Goal: Transaction & Acquisition: Book appointment/travel/reservation

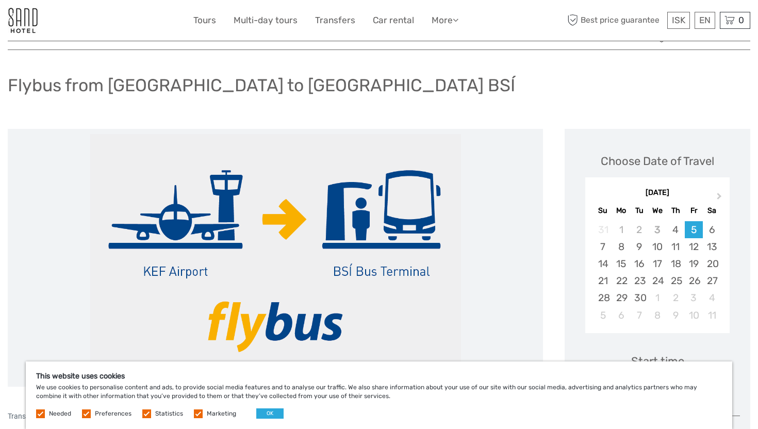
scroll to position [48, 0]
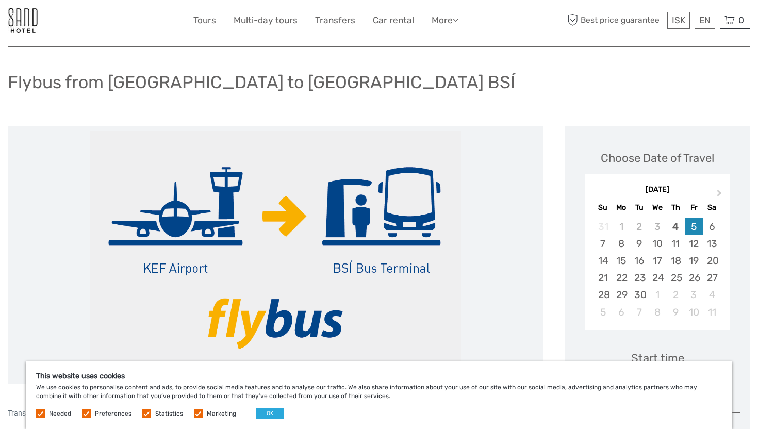
click at [696, 232] on div "5" at bounding box center [694, 226] width 18 height 17
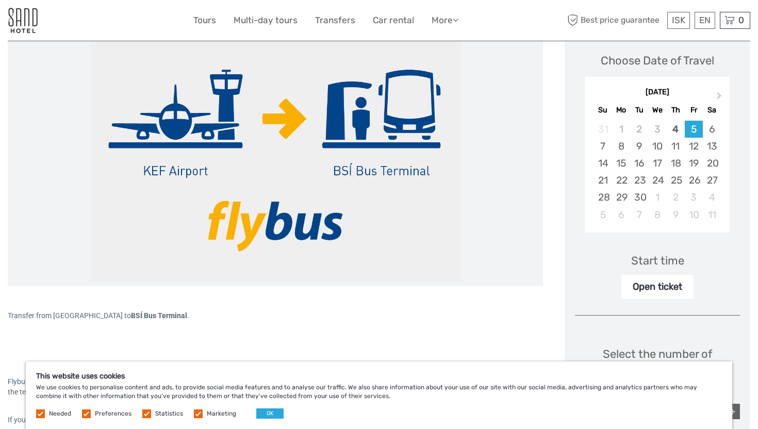
scroll to position [179, 0]
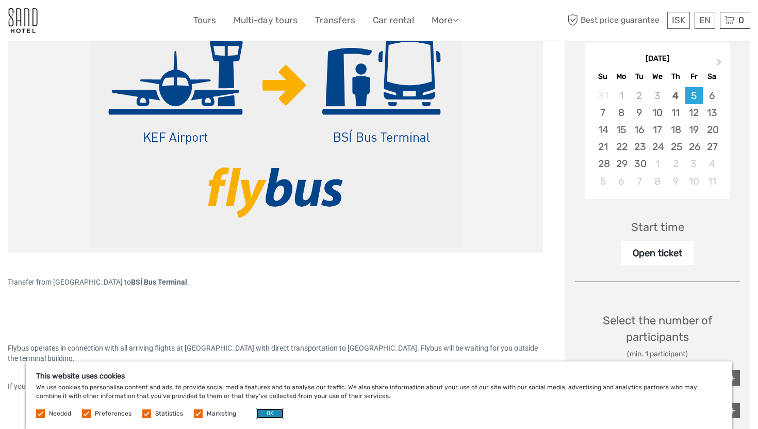
click at [271, 412] on button "OK" at bounding box center [269, 414] width 27 height 10
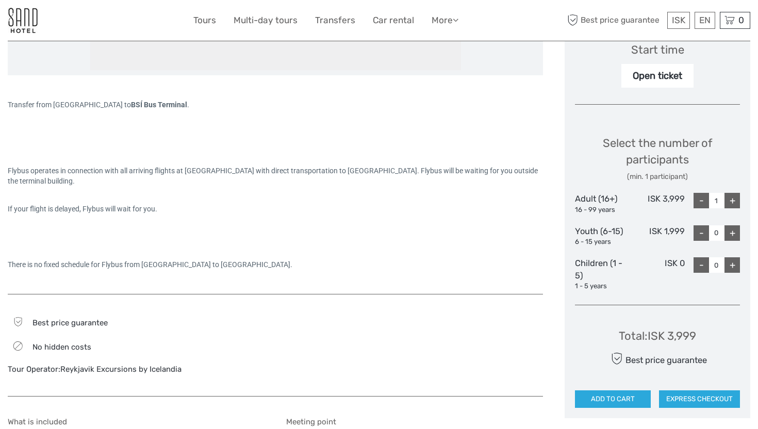
scroll to position [356, 0]
click at [688, 399] on button "EXPRESS CHECKOUT" at bounding box center [699, 400] width 81 height 18
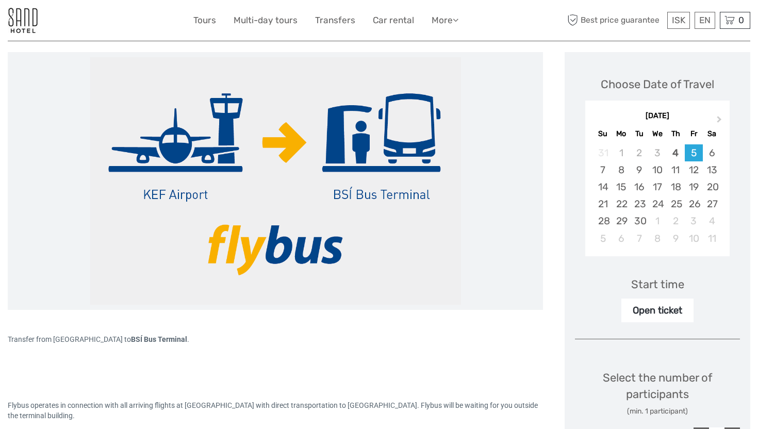
scroll to position [122, 0]
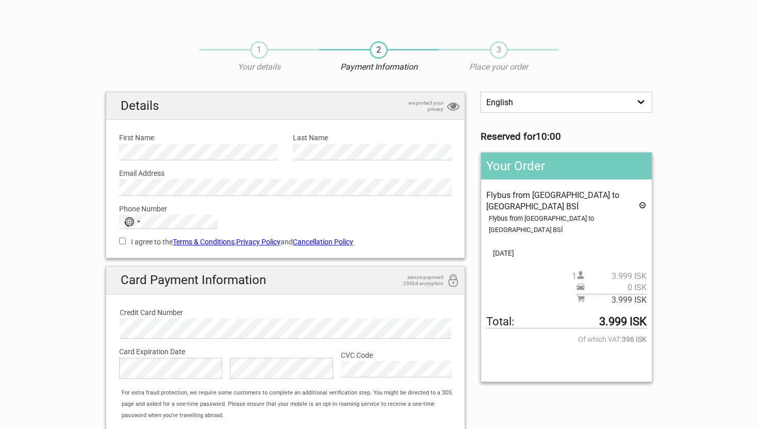
scroll to position [23, 0]
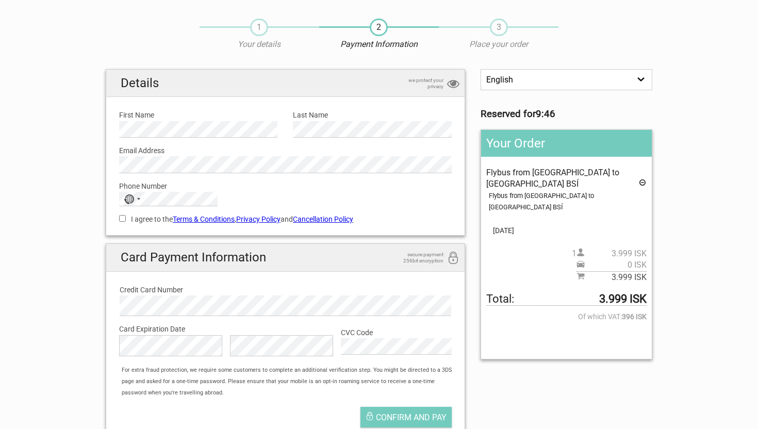
click at [121, 214] on label "I agree to the Terms & Conditions , Privacy Policy and Cancellation Policy" at bounding box center [285, 219] width 333 height 11
click at [121, 215] on input "I agree to the Terms & Conditions , Privacy Policy and Cancellation Policy" at bounding box center [122, 218] width 7 height 7
checkbox input "true"
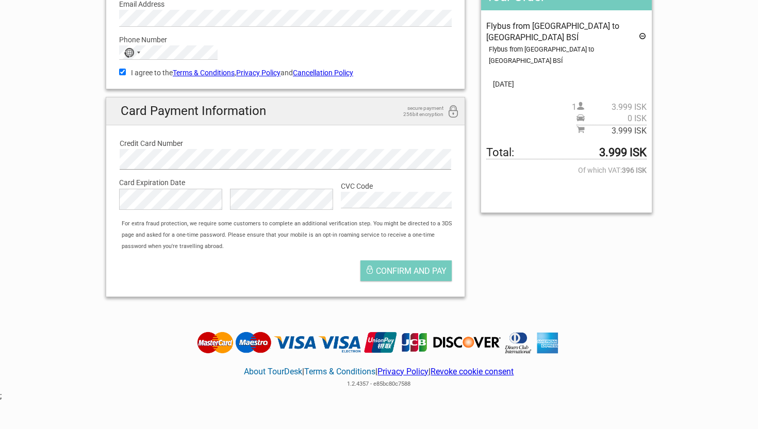
scroll to position [181, 0]
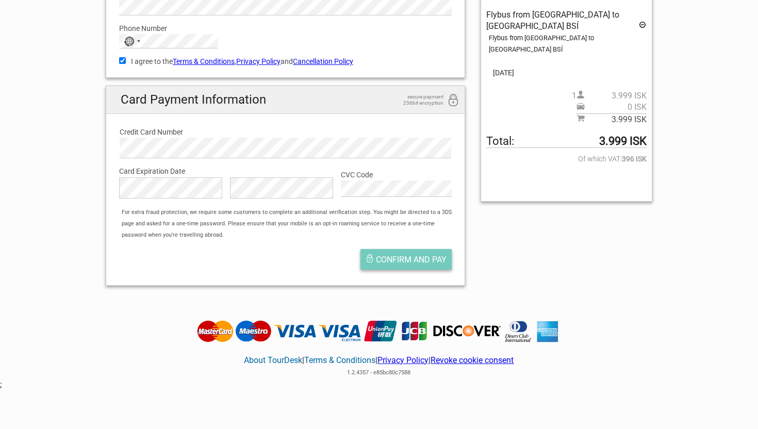
click at [419, 255] on span "Confirm and pay" at bounding box center [411, 260] width 71 height 10
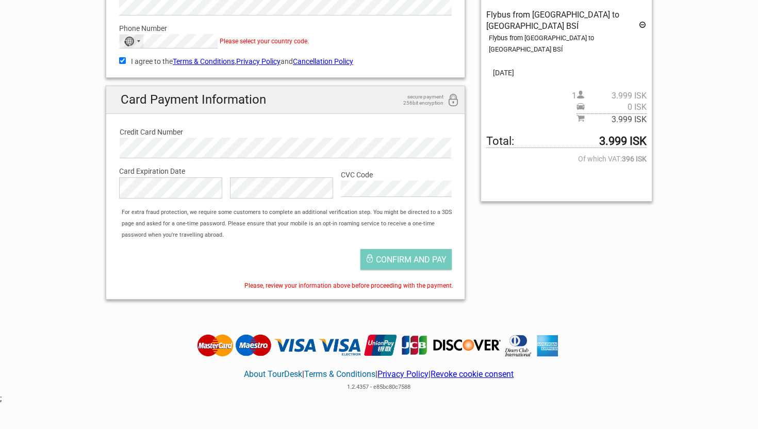
click at [135, 41] on div "No country selected" at bounding box center [132, 41] width 24 height 13
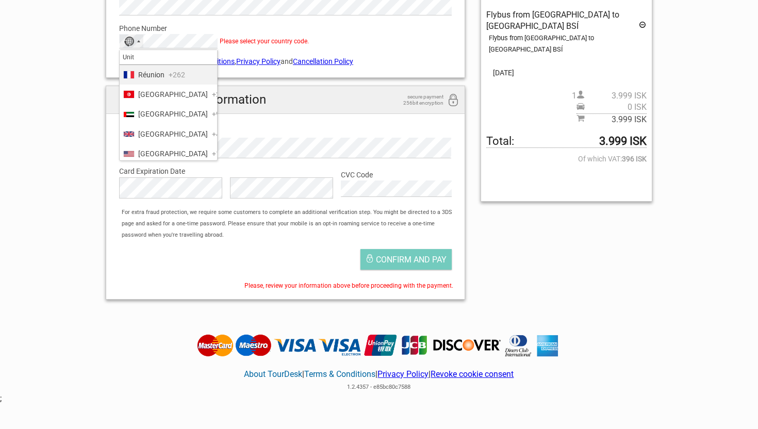
type input "Unite"
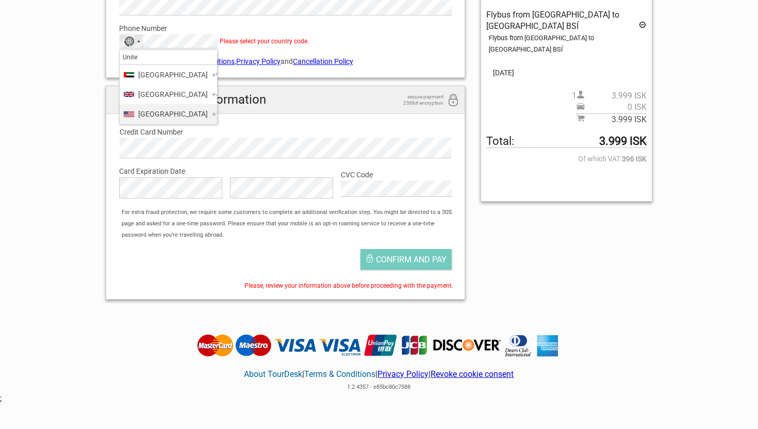
click at [158, 118] on li "[GEOGRAPHIC_DATA] +1" at bounding box center [168, 114] width 97 height 20
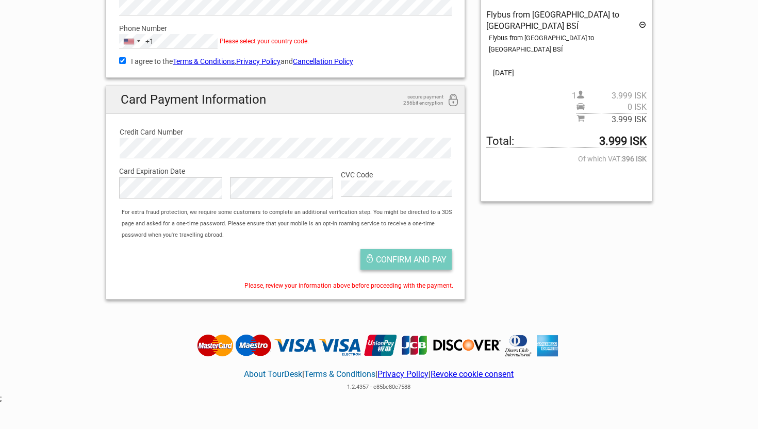
click at [391, 256] on span "Confirm and pay" at bounding box center [411, 260] width 71 height 10
